Goal: Check status

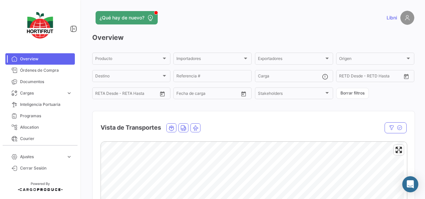
click at [403, 17] on img at bounding box center [408, 18] width 14 height 14
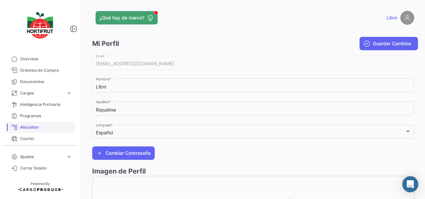
scroll to position [36, 0]
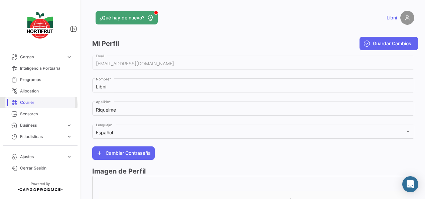
click at [37, 104] on span "Courier" at bounding box center [46, 102] width 52 height 6
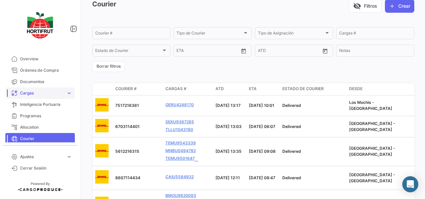
click at [52, 93] on span "Cargas" at bounding box center [41, 93] width 43 height 6
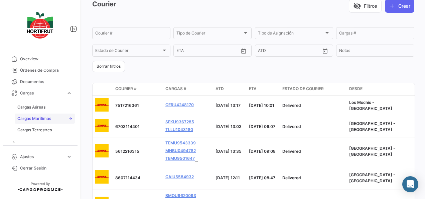
click at [46, 118] on span "Cargas Marítimas" at bounding box center [34, 118] width 34 height 6
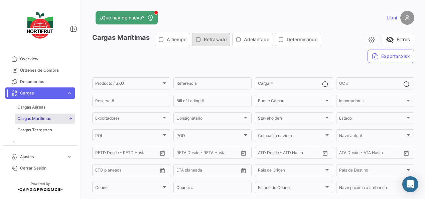
click at [201, 39] on icon "button" at bounding box center [198, 39] width 5 height 5
